Goal: Task Accomplishment & Management: Manage account settings

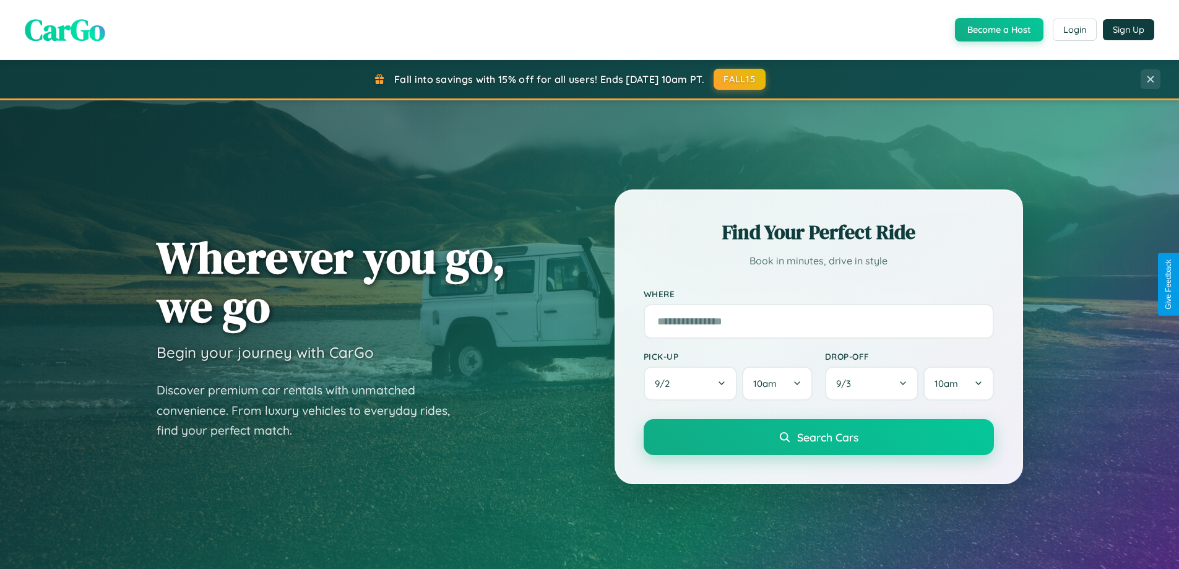
scroll to position [2382, 0]
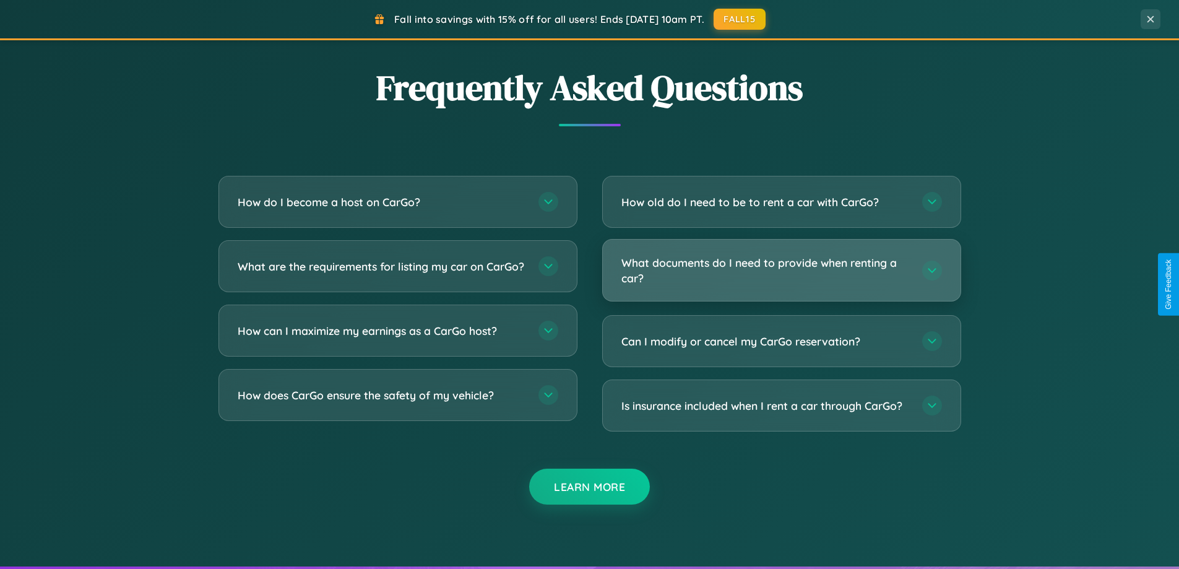
click at [781, 270] on h3 "What documents do I need to provide when renting a car?" at bounding box center [765, 270] width 288 height 30
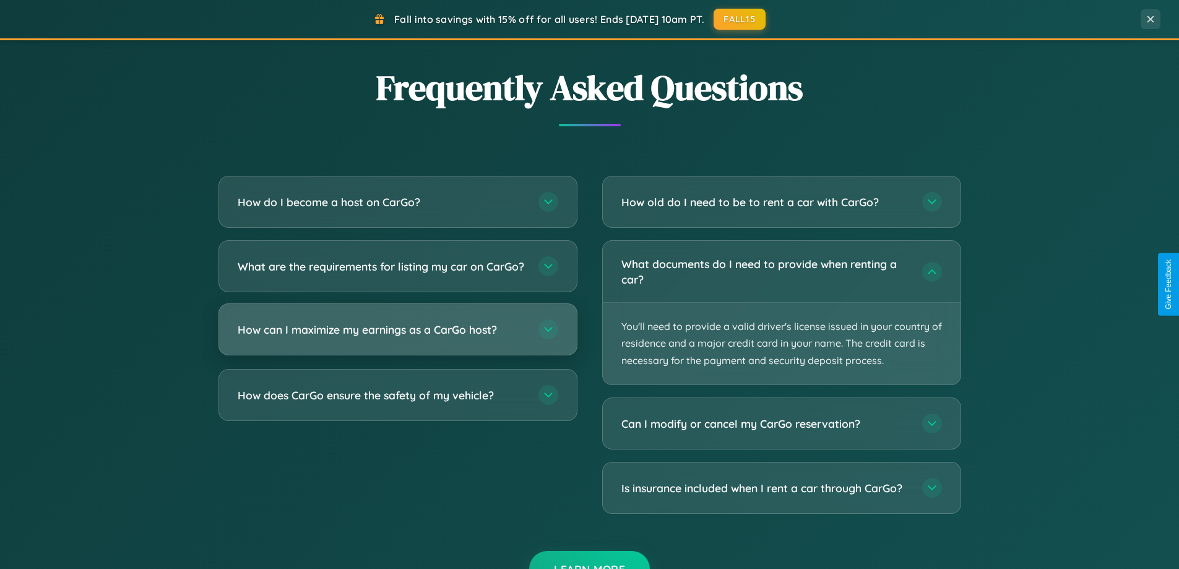
click at [397, 337] on h3 "How can I maximize my earnings as a CarGo host?" at bounding box center [382, 329] width 288 height 15
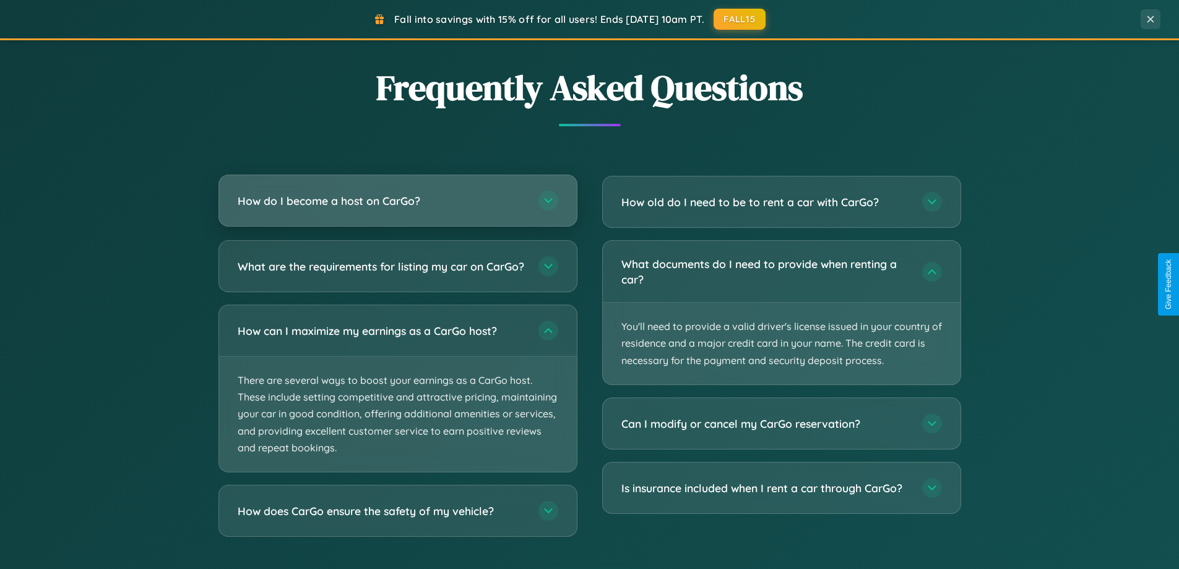
click at [397, 201] on h3 "How do I become a host on CarGo?" at bounding box center [382, 200] width 288 height 15
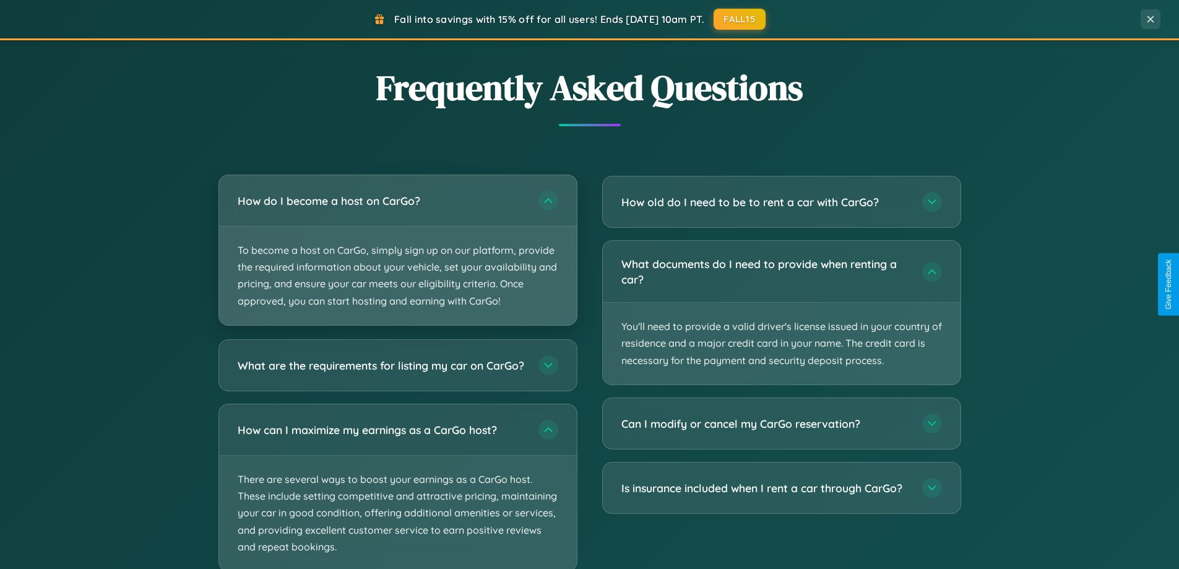
click at [397, 249] on p "To become a host on CarGo, simply sign up on our platform, provide the required…" at bounding box center [398, 276] width 358 height 98
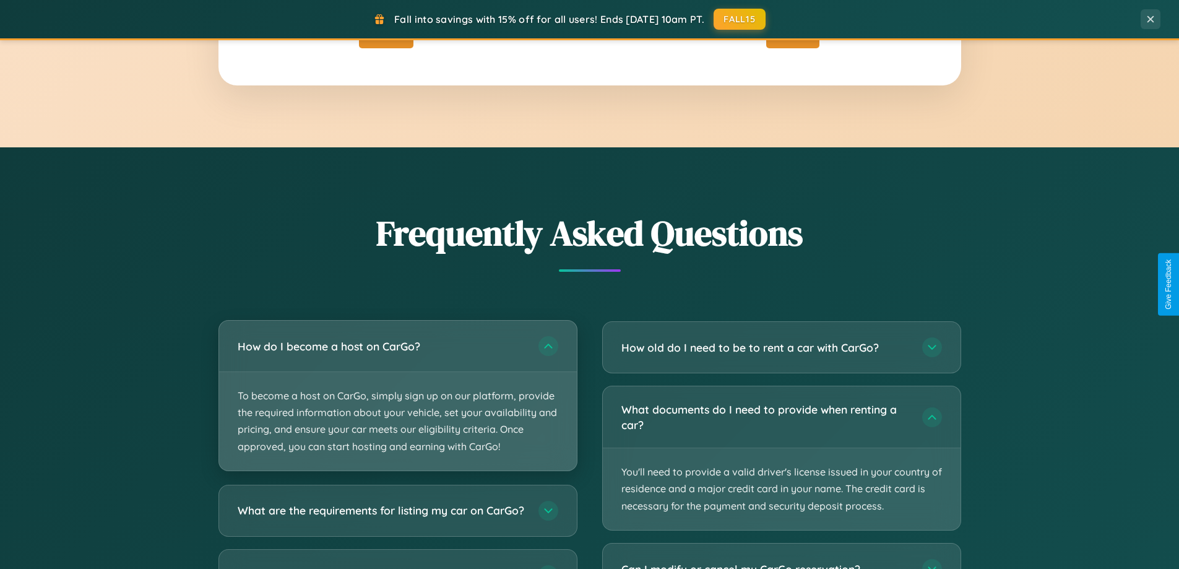
scroll to position [852, 0]
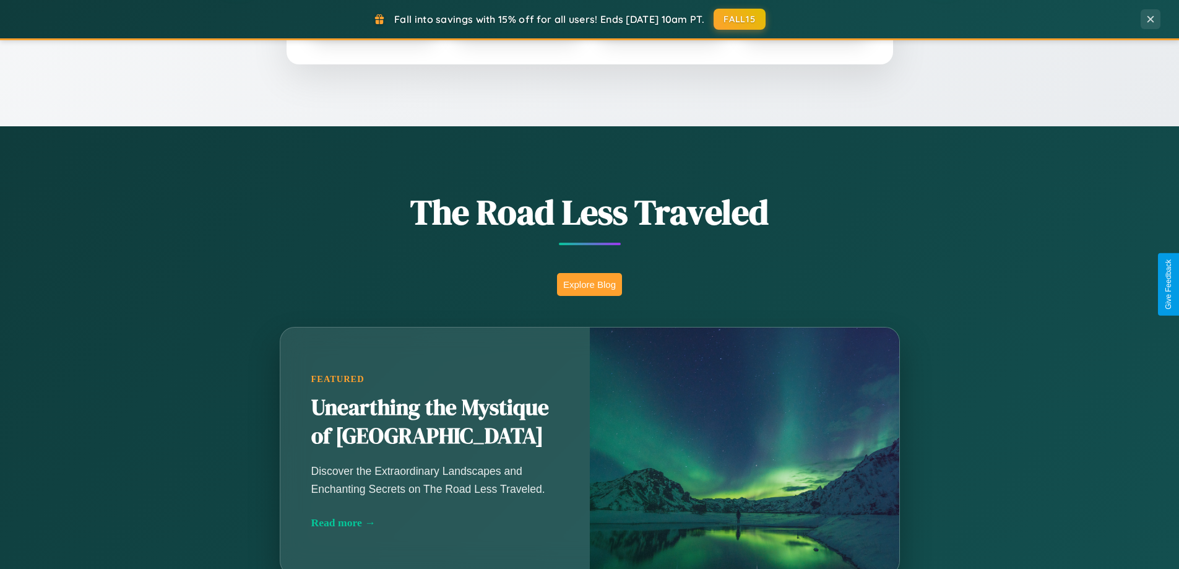
click at [589, 284] on button "Explore Blog" at bounding box center [589, 284] width 65 height 23
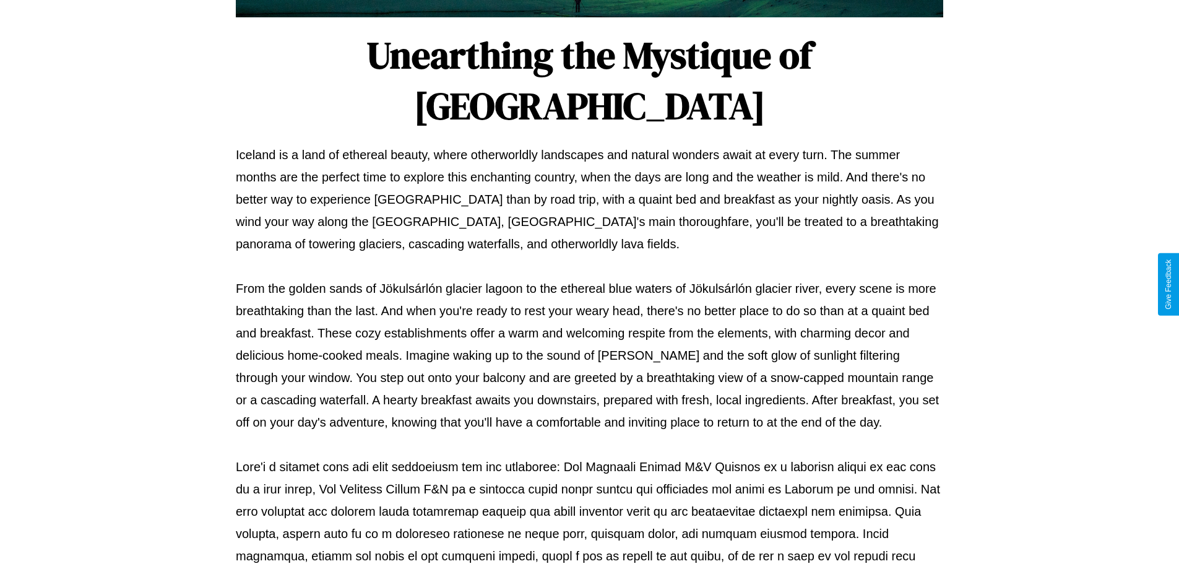
scroll to position [400, 0]
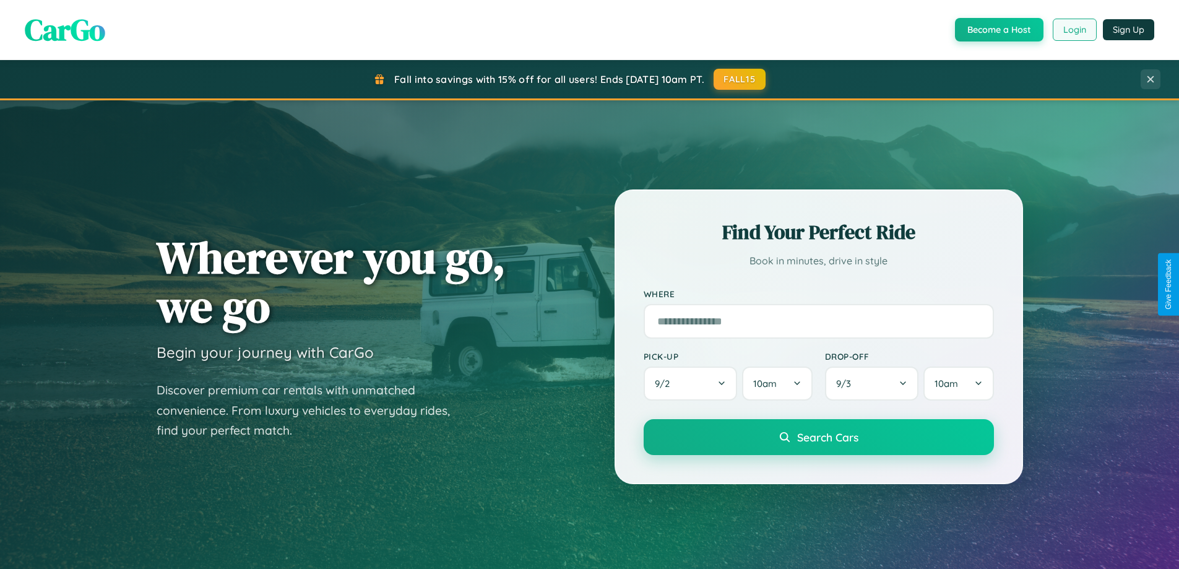
click at [1074, 30] on button "Login" at bounding box center [1075, 30] width 44 height 22
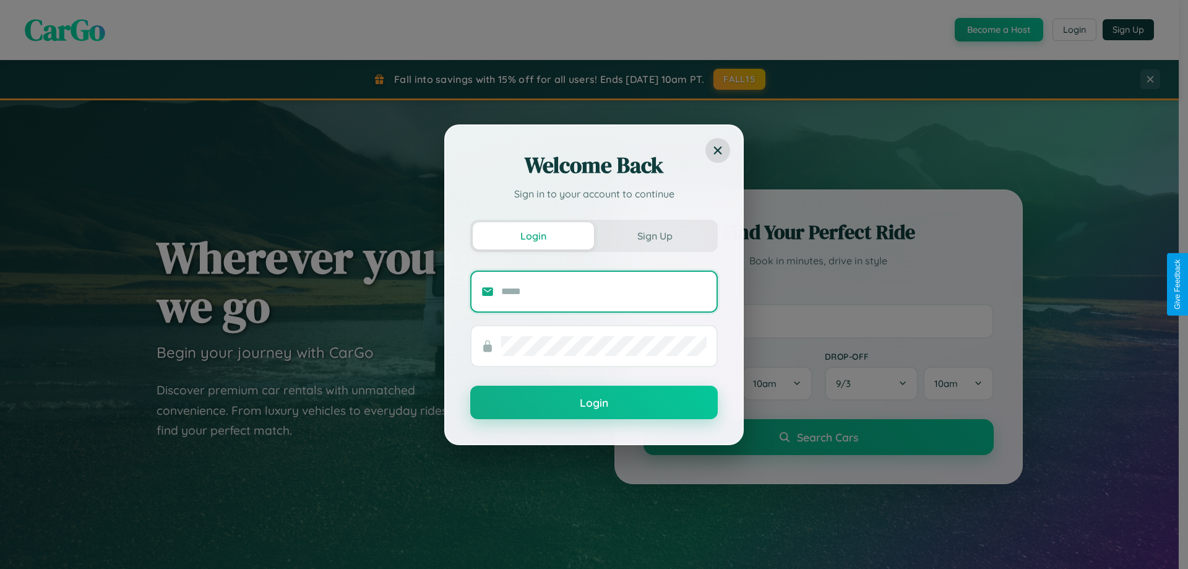
click at [604, 291] on input "text" at bounding box center [604, 292] width 206 height 20
type input "**********"
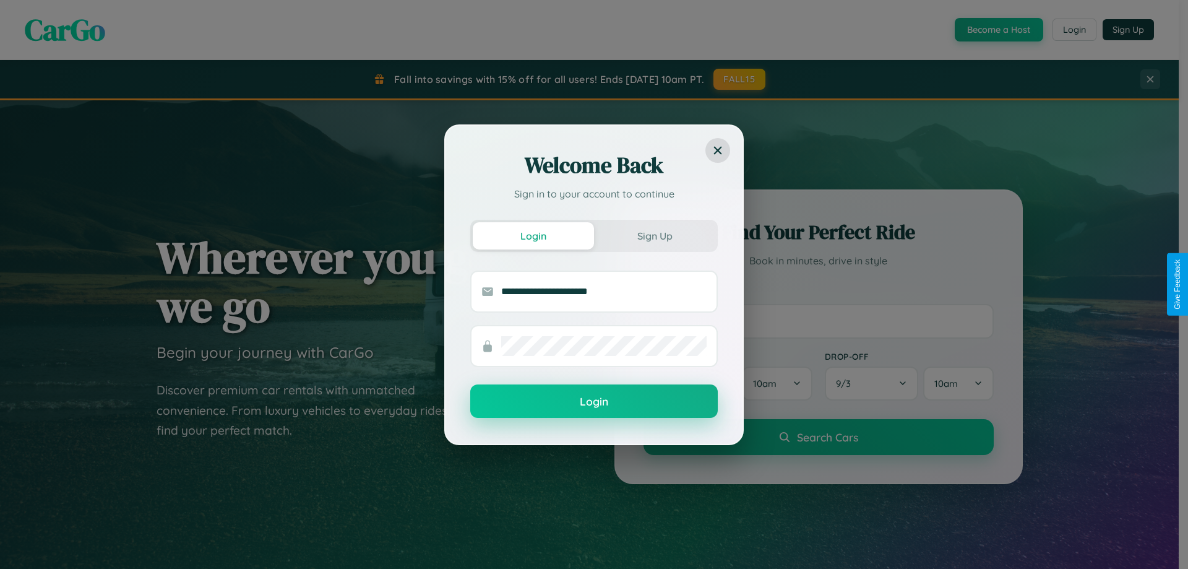
click at [594, 402] on button "Login" at bounding box center [594, 400] width 248 height 33
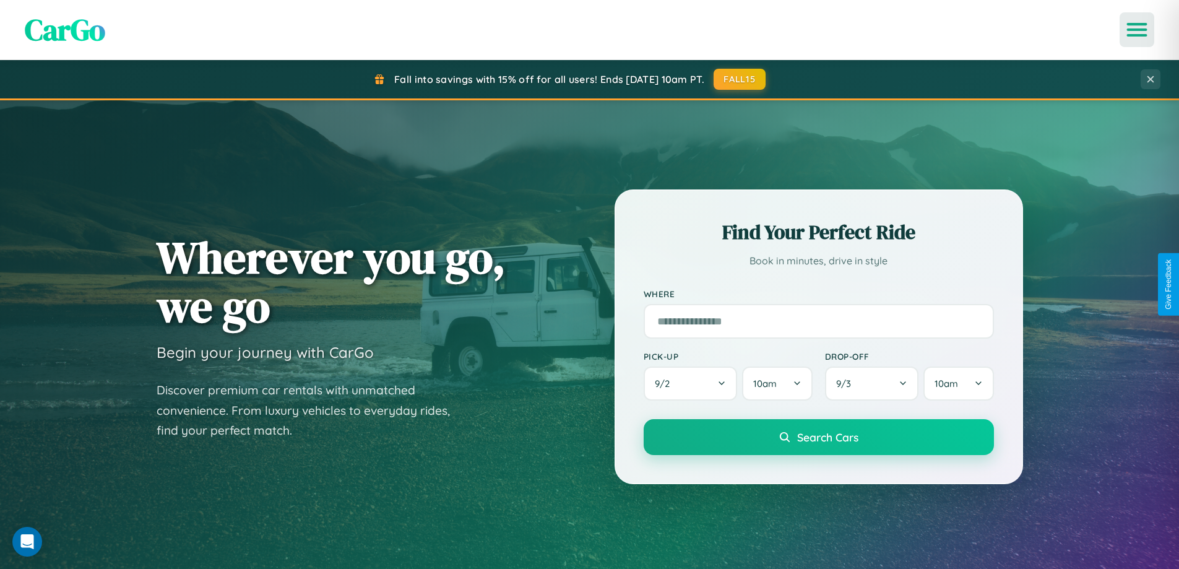
click at [1137, 30] on icon "Open menu" at bounding box center [1137, 29] width 18 height 11
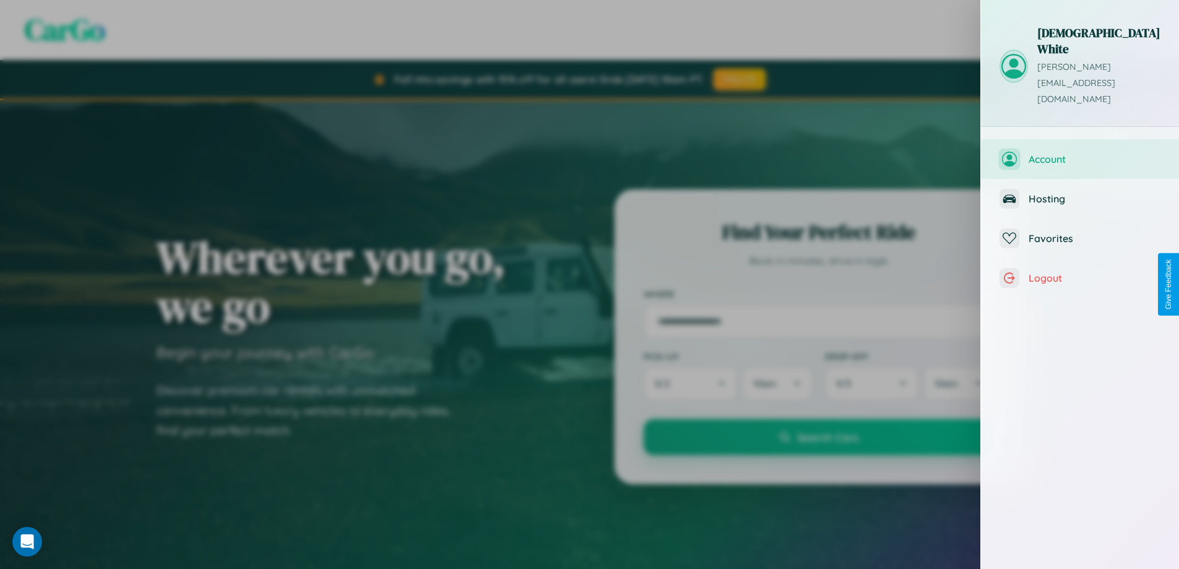
click at [1080, 153] on span "Account" at bounding box center [1095, 159] width 132 height 12
